Goal: Navigation & Orientation: Find specific page/section

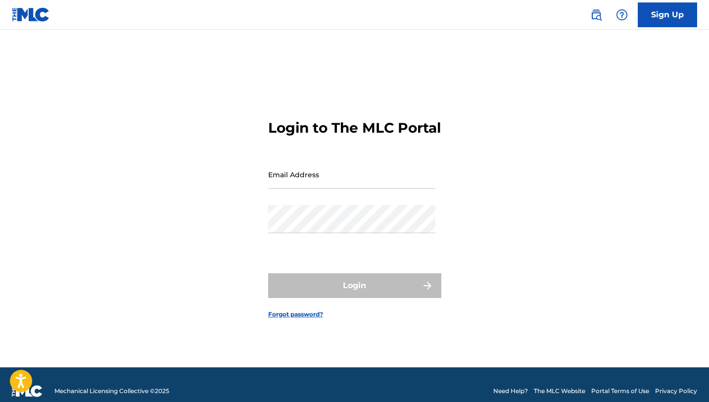
click at [347, 204] on div "Email Address" at bounding box center [351, 182] width 167 height 45
click at [346, 187] on input "Email Address" at bounding box center [351, 174] width 167 height 28
type input "[EMAIL_ADDRESS][DOMAIN_NAME]"
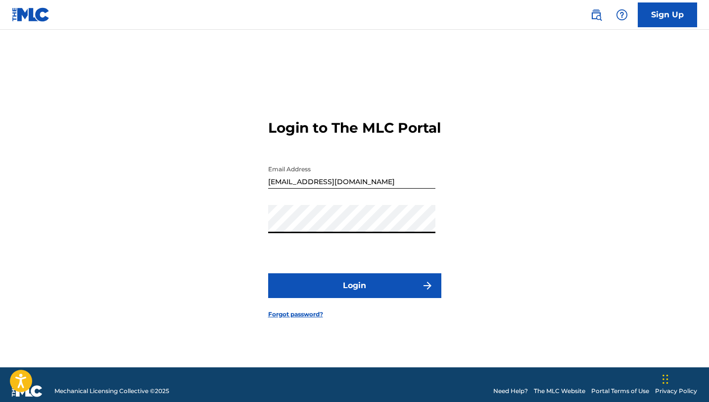
click at [346, 294] on button "Login" at bounding box center [354, 285] width 173 height 25
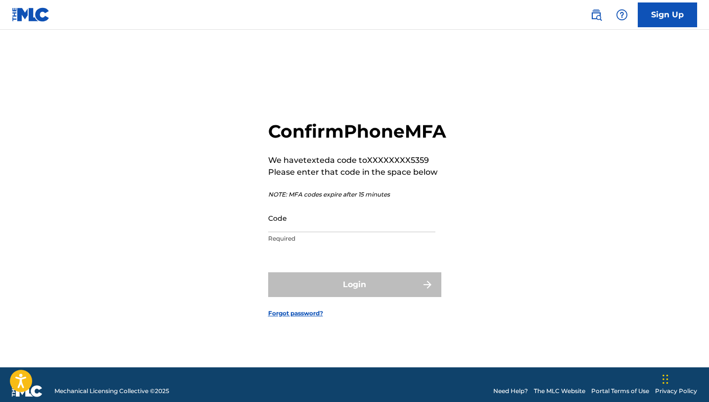
click at [310, 227] on input "Code" at bounding box center [351, 218] width 167 height 28
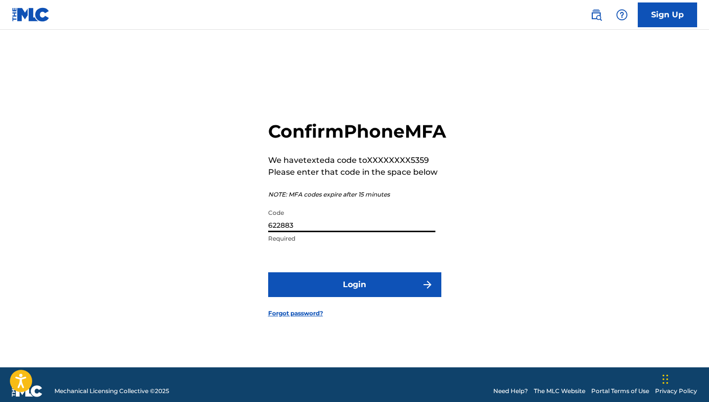
type input "622883"
click at [348, 289] on button "Login" at bounding box center [354, 284] width 173 height 25
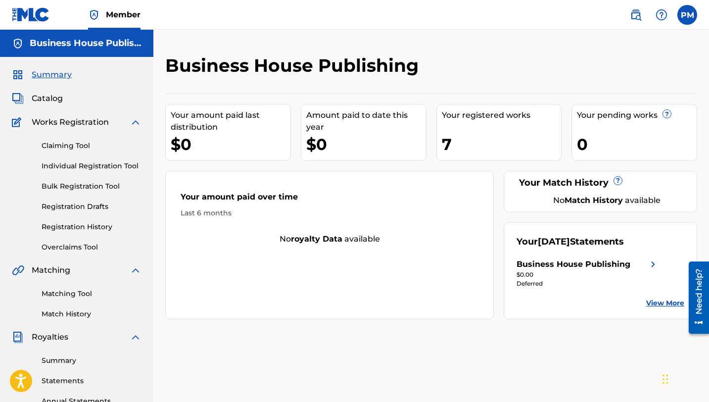
click at [46, 99] on span "Catalog" at bounding box center [47, 98] width 31 height 12
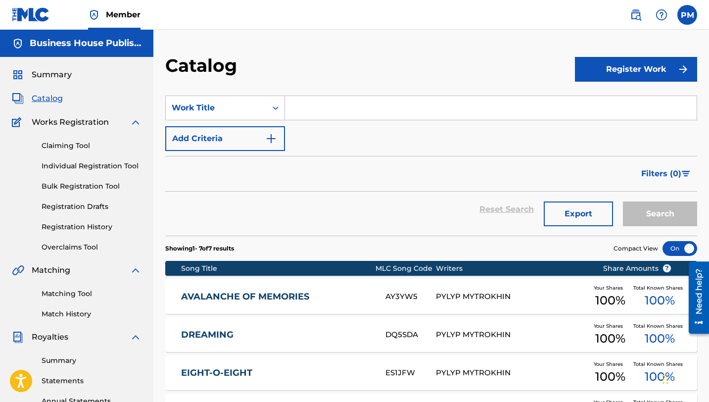
click at [62, 145] on link "Claiming Tool" at bounding box center [92, 145] width 100 height 10
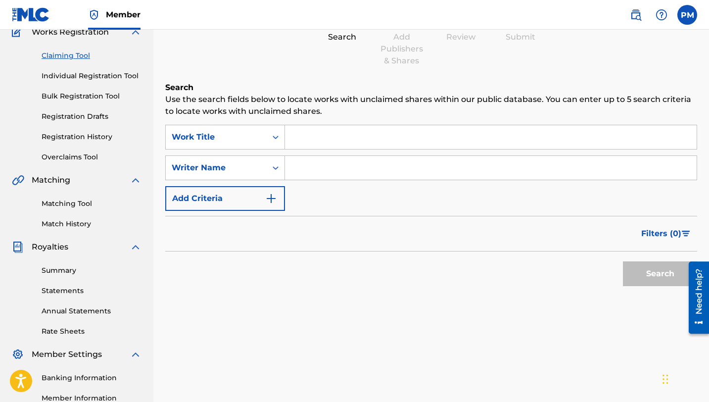
scroll to position [127, 0]
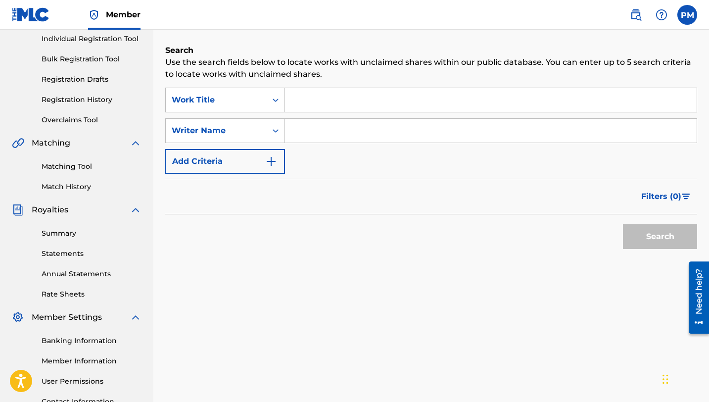
click at [63, 235] on link "Summary" at bounding box center [92, 233] width 100 height 10
